Goal: Check status

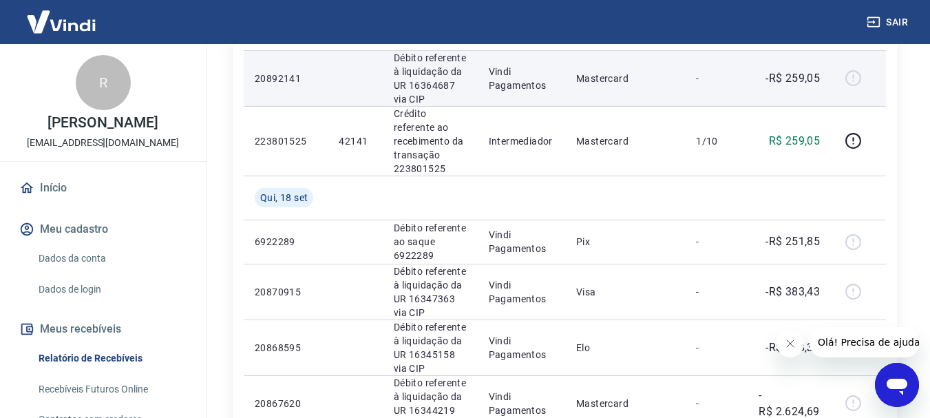
scroll to position [138, 0]
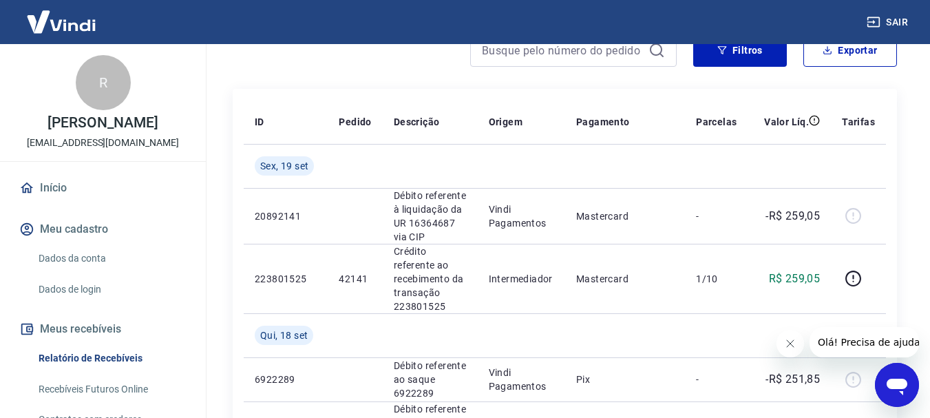
click at [795, 343] on icon "Fechar mensagem da empresa" at bounding box center [789, 343] width 11 height 11
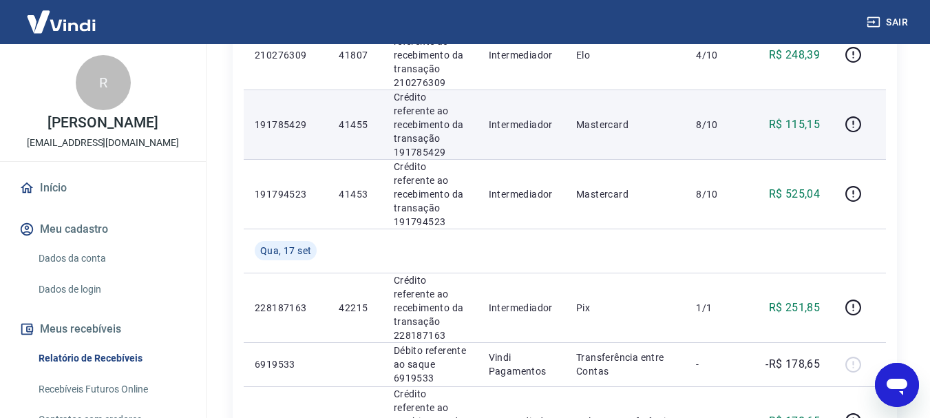
scroll to position [826, 0]
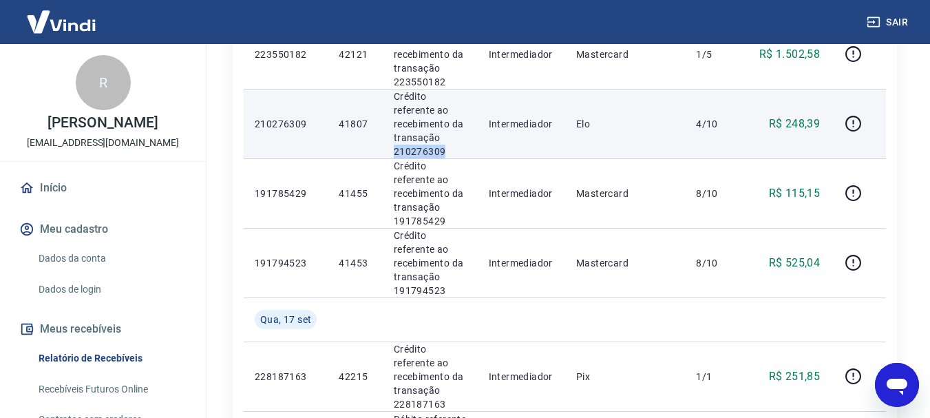
drag, startPoint x: 388, startPoint y: 152, endPoint x: 446, endPoint y: 158, distance: 58.1
click at [446, 158] on td "Crédito referente ao recebimento da transação 210276309" at bounding box center [430, 124] width 95 height 70
copy p "210276309"
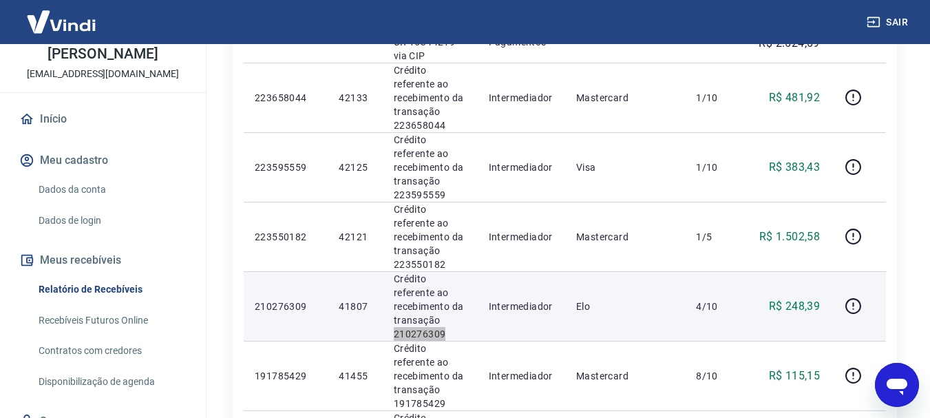
scroll to position [620, 0]
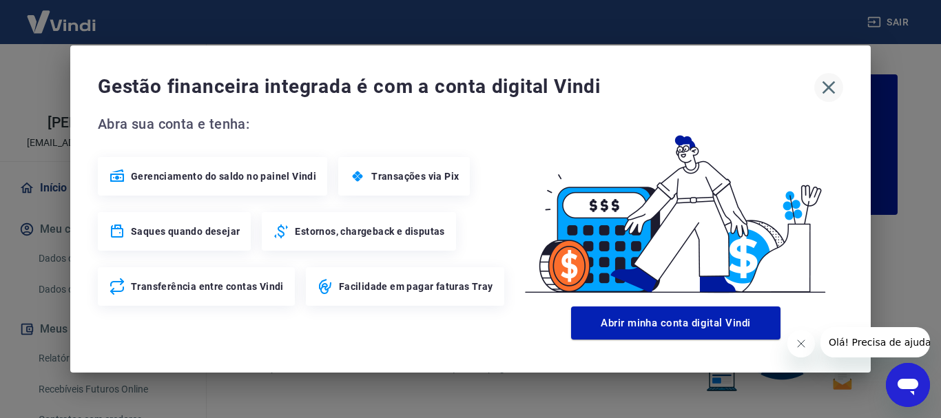
click at [827, 85] on icon "button" at bounding box center [828, 87] width 22 height 22
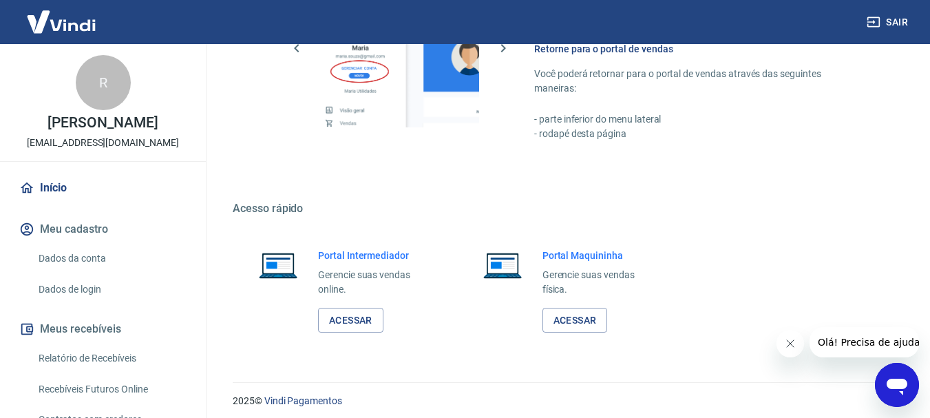
scroll to position [855, 0]
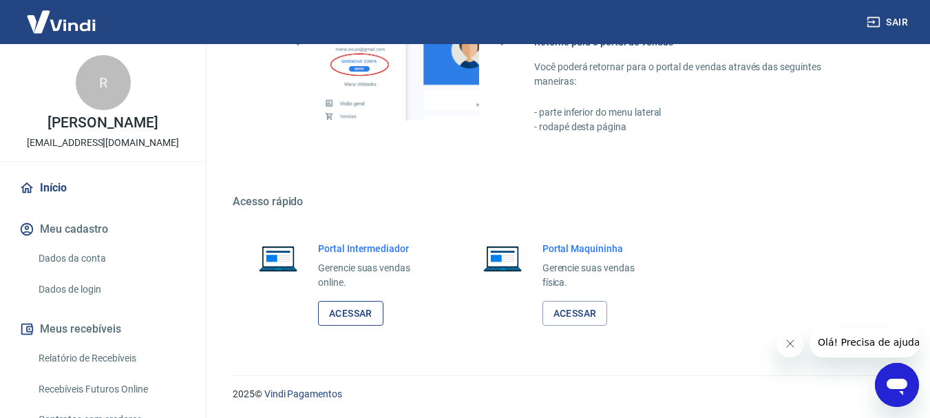
click at [355, 315] on link "Acessar" at bounding box center [350, 313] width 65 height 25
